Goal: Navigation & Orientation: Go to known website

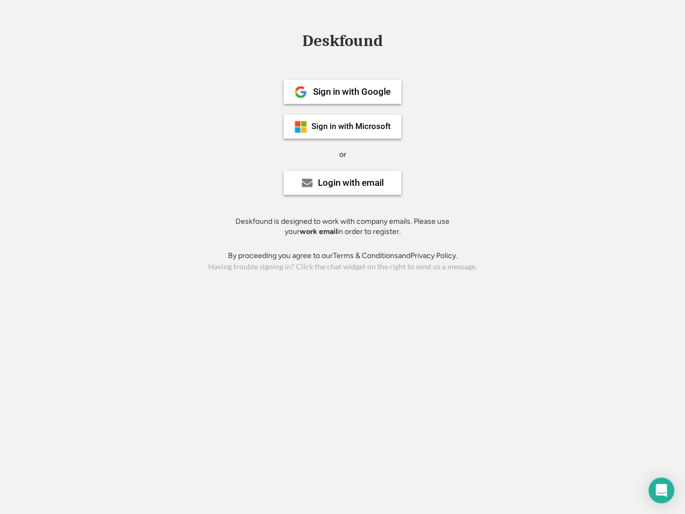
click at [342, 153] on div "or" at bounding box center [342, 154] width 7 height 11
click at [342, 43] on div "Deskfound" at bounding box center [342, 41] width 91 height 17
click at [293, 40] on div "Deskfound" at bounding box center [342, 43] width 685 height 20
click at [342, 43] on div "Deskfound" at bounding box center [342, 41] width 91 height 17
click at [342, 154] on div "or" at bounding box center [342, 154] width 7 height 11
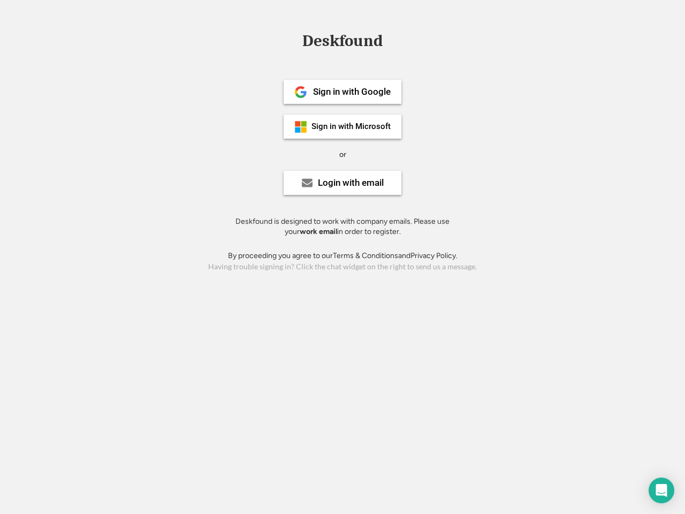
click at [342, 91] on div "Sign in with Google" at bounding box center [352, 91] width 78 height 9
click at [351, 91] on div "Sign in with Google" at bounding box center [352, 91] width 78 height 9
click at [301, 92] on img at bounding box center [300, 92] width 13 height 13
click at [342, 126] on div "Sign in with Microsoft" at bounding box center [350, 126] width 79 height 8
click at [351, 126] on div "Sign in with Microsoft" at bounding box center [350, 126] width 79 height 8
